Goal: Manage account settings

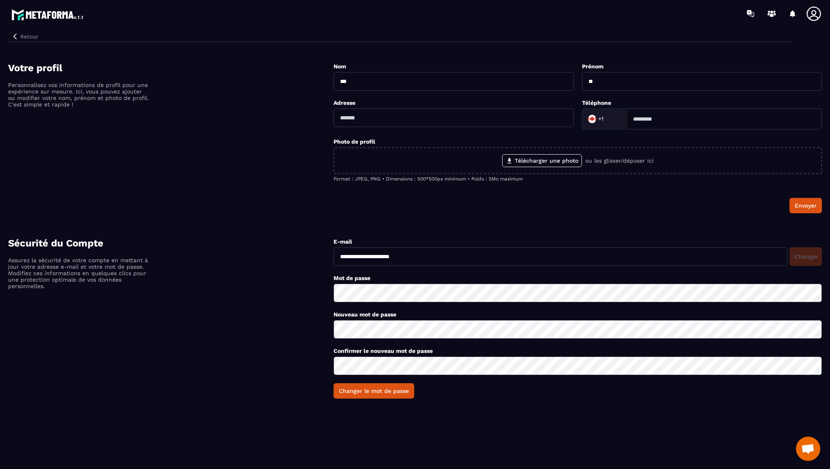
click at [395, 259] on input "**********" at bounding box center [560, 256] width 454 height 19
click at [27, 35] on button "Retour" at bounding box center [24, 36] width 33 height 11
